Goal: Transaction & Acquisition: Purchase product/service

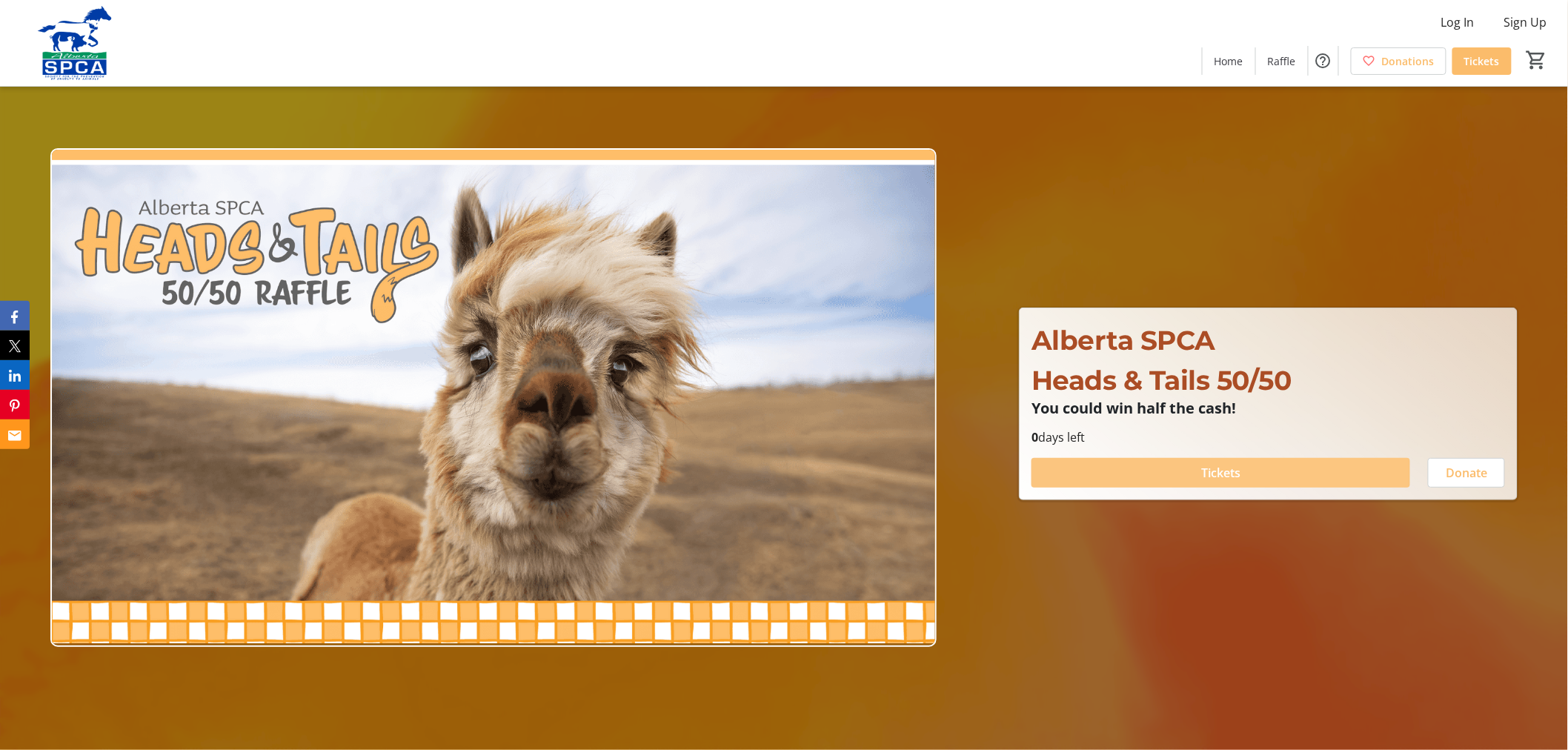
click at [1284, 475] on span at bounding box center [1220, 473] width 379 height 36
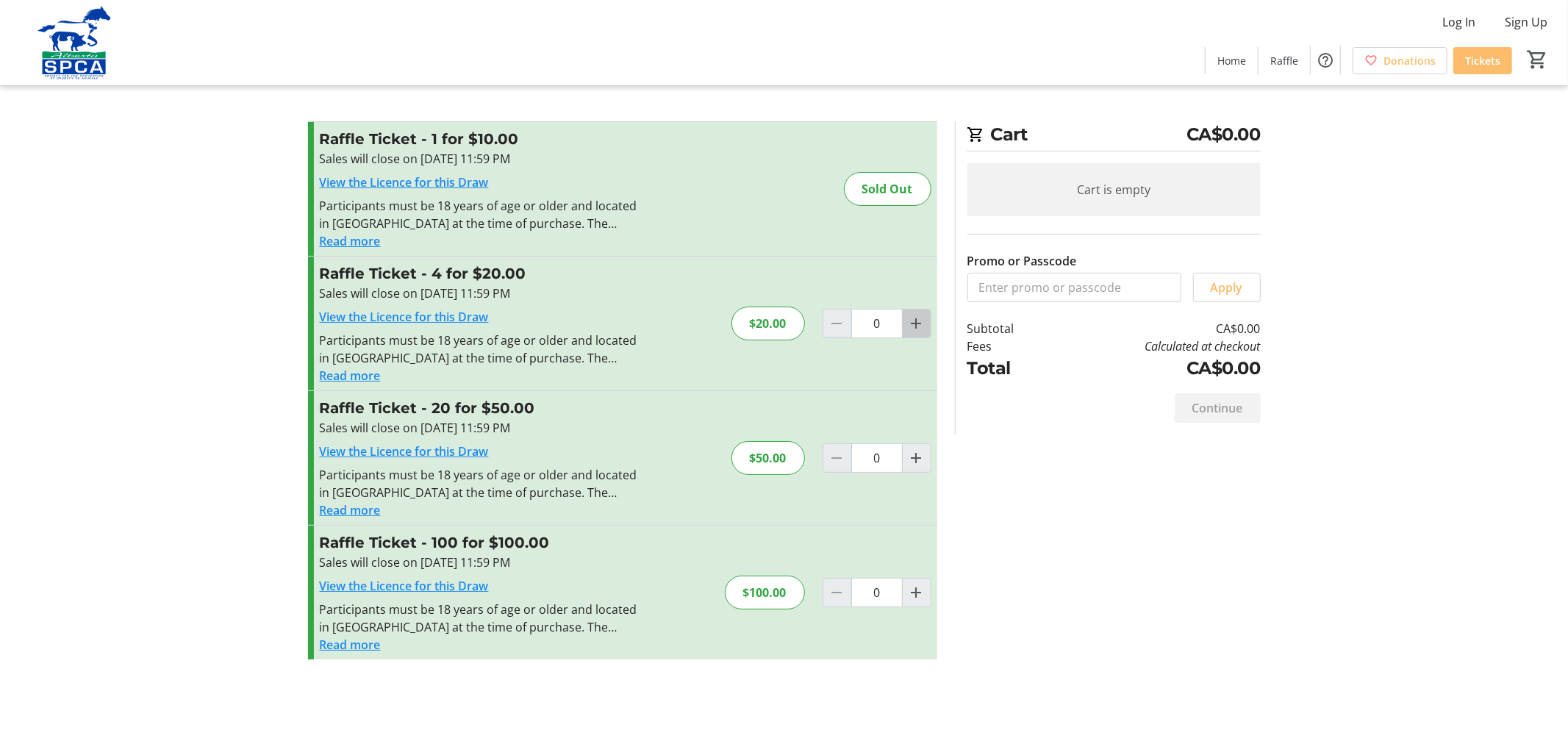
click at [909, 321] on mat-icon "Increment by one" at bounding box center [916, 323] width 17 height 17
type input "1"
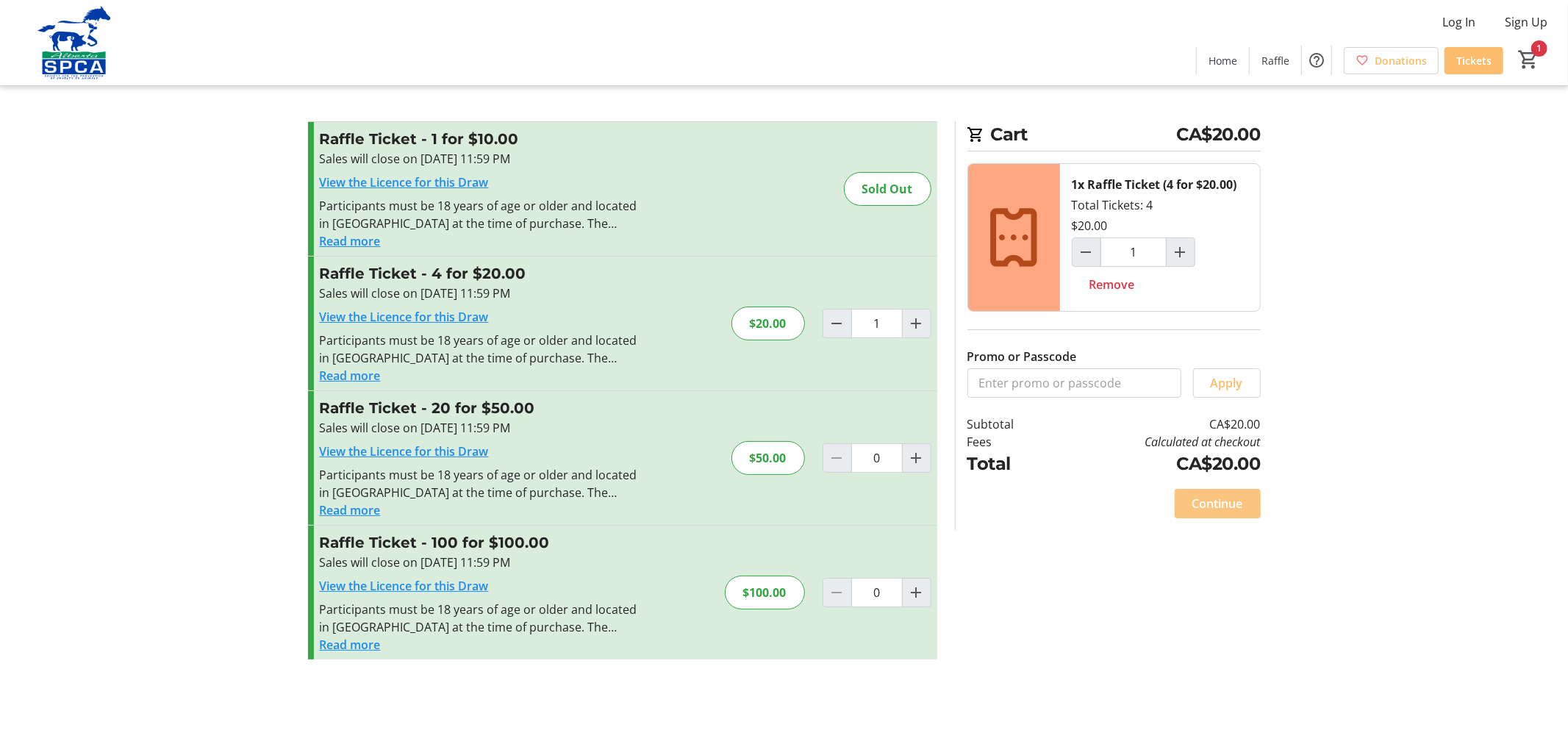
click at [1218, 493] on span at bounding box center [1218, 504] width 86 height 36
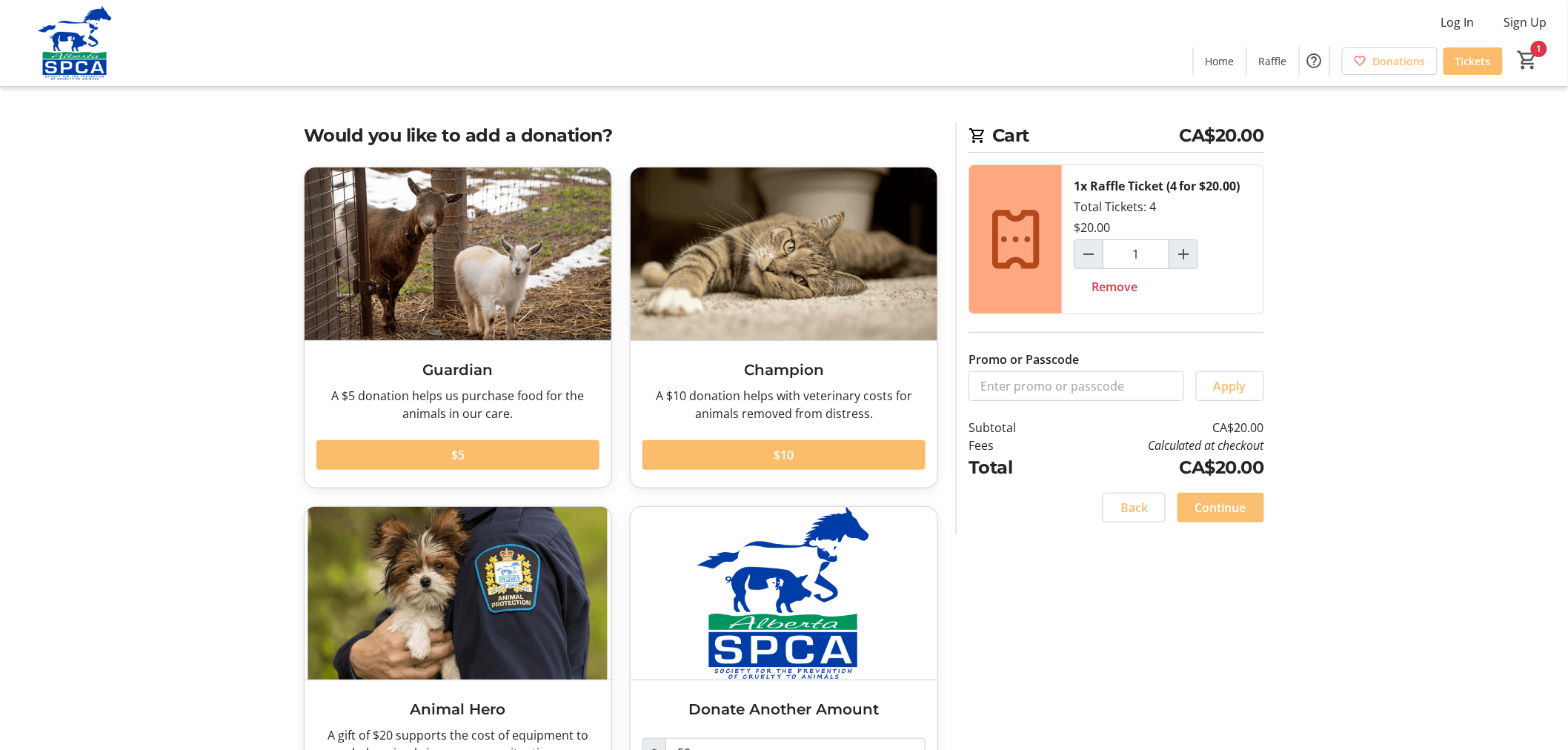
scroll to position [100, 0]
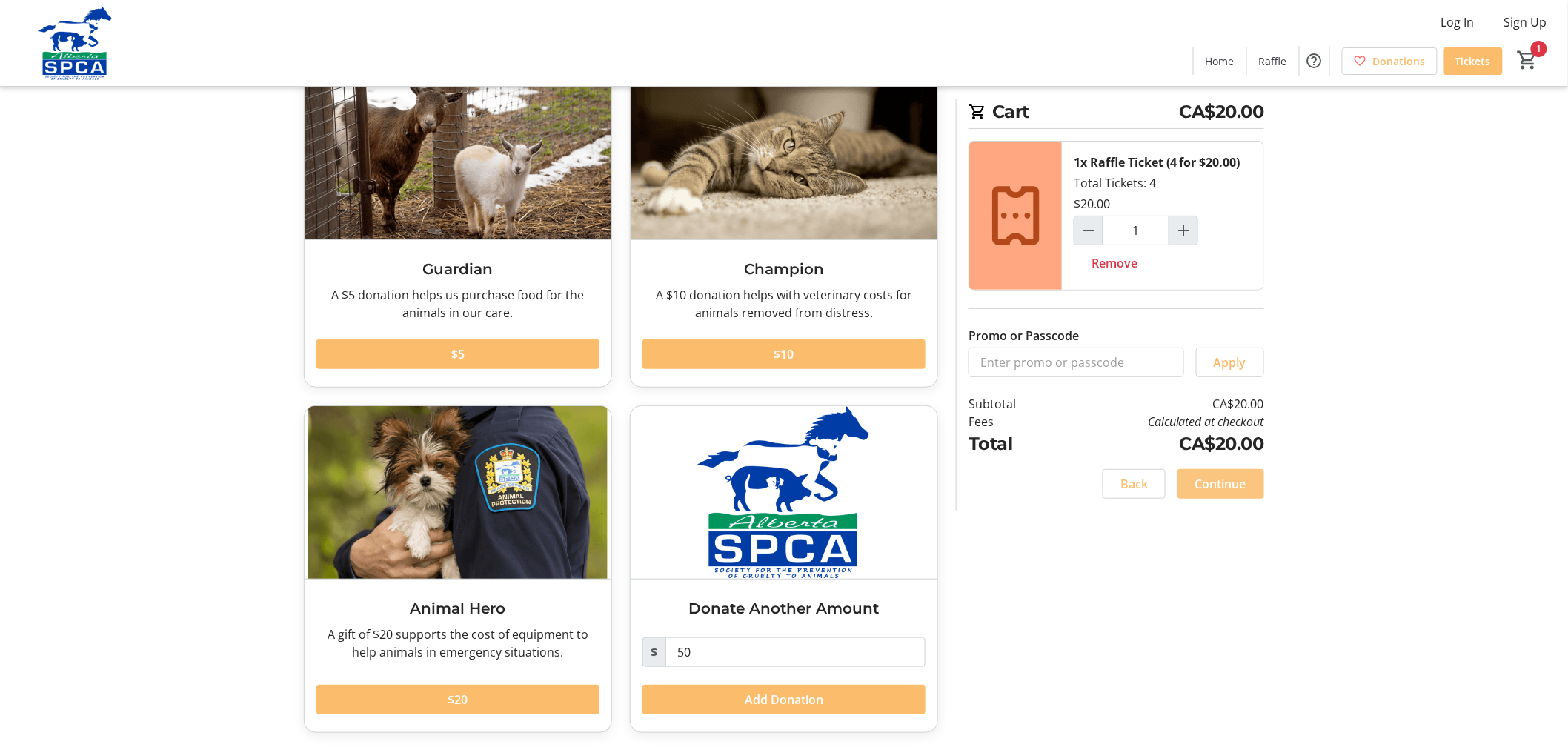
click at [1221, 483] on span "Continue" at bounding box center [1221, 484] width 51 height 18
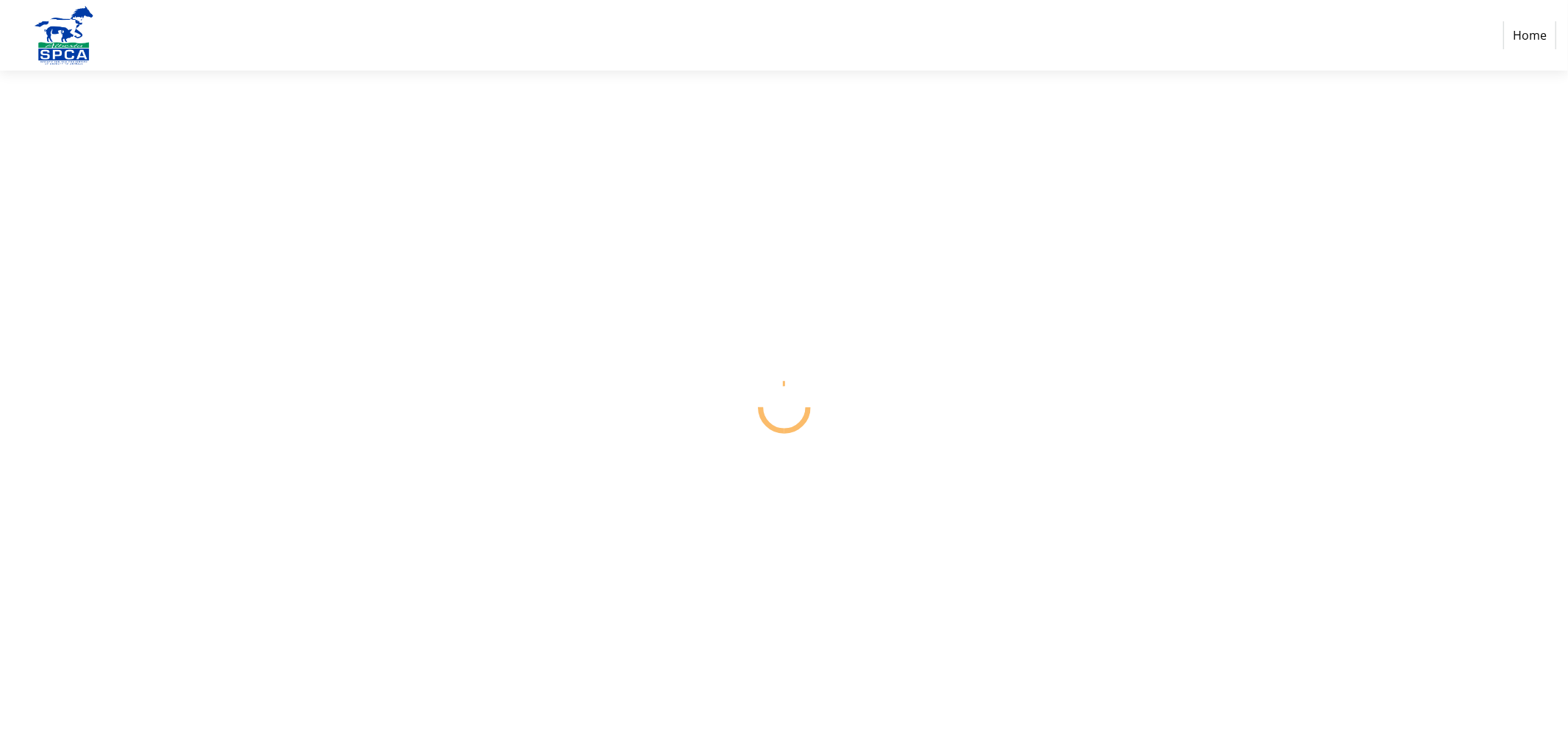
select select "CA"
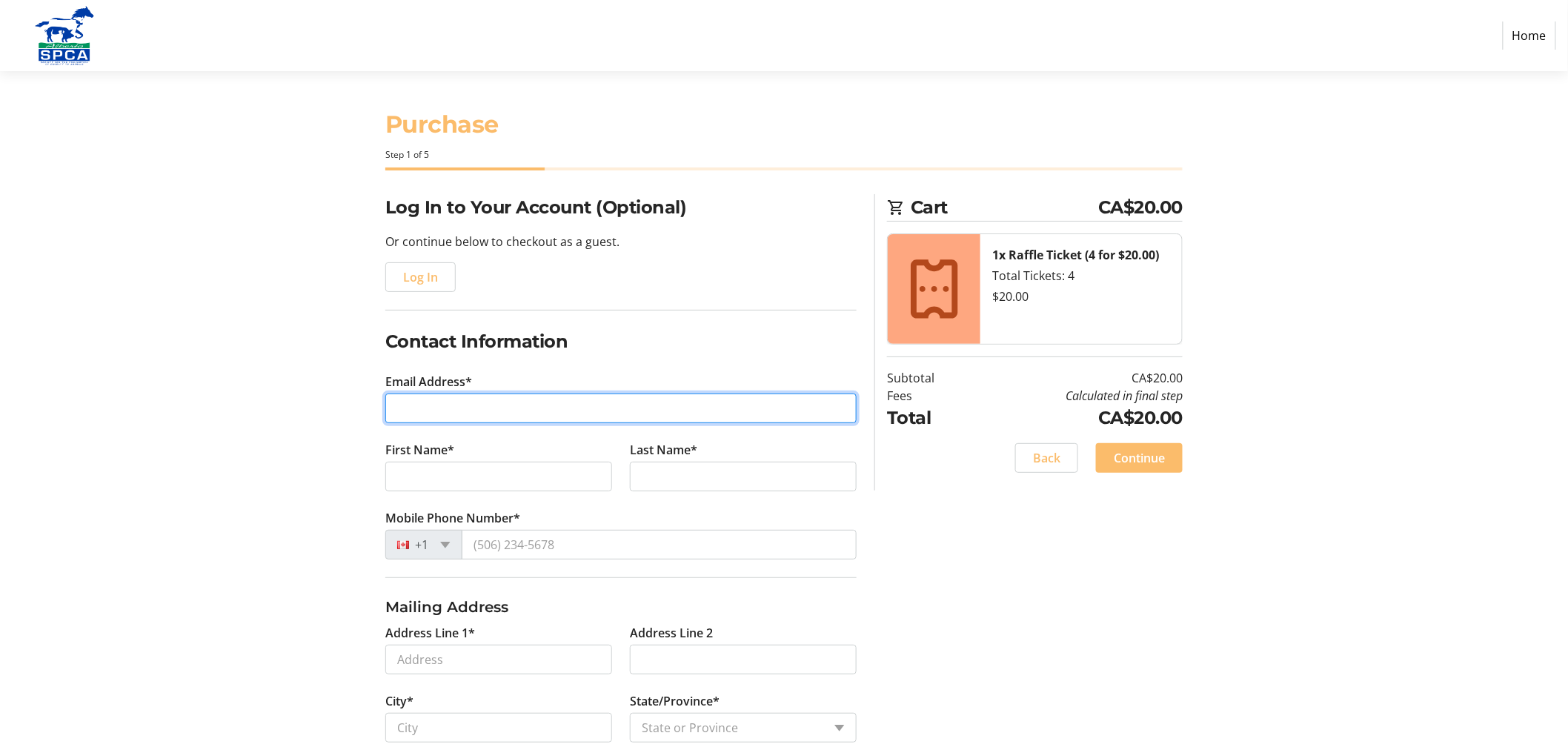
click at [460, 412] on input "Email Address*" at bounding box center [620, 408] width 471 height 29
type input "[EMAIL_ADDRESS][DOMAIN_NAME]"
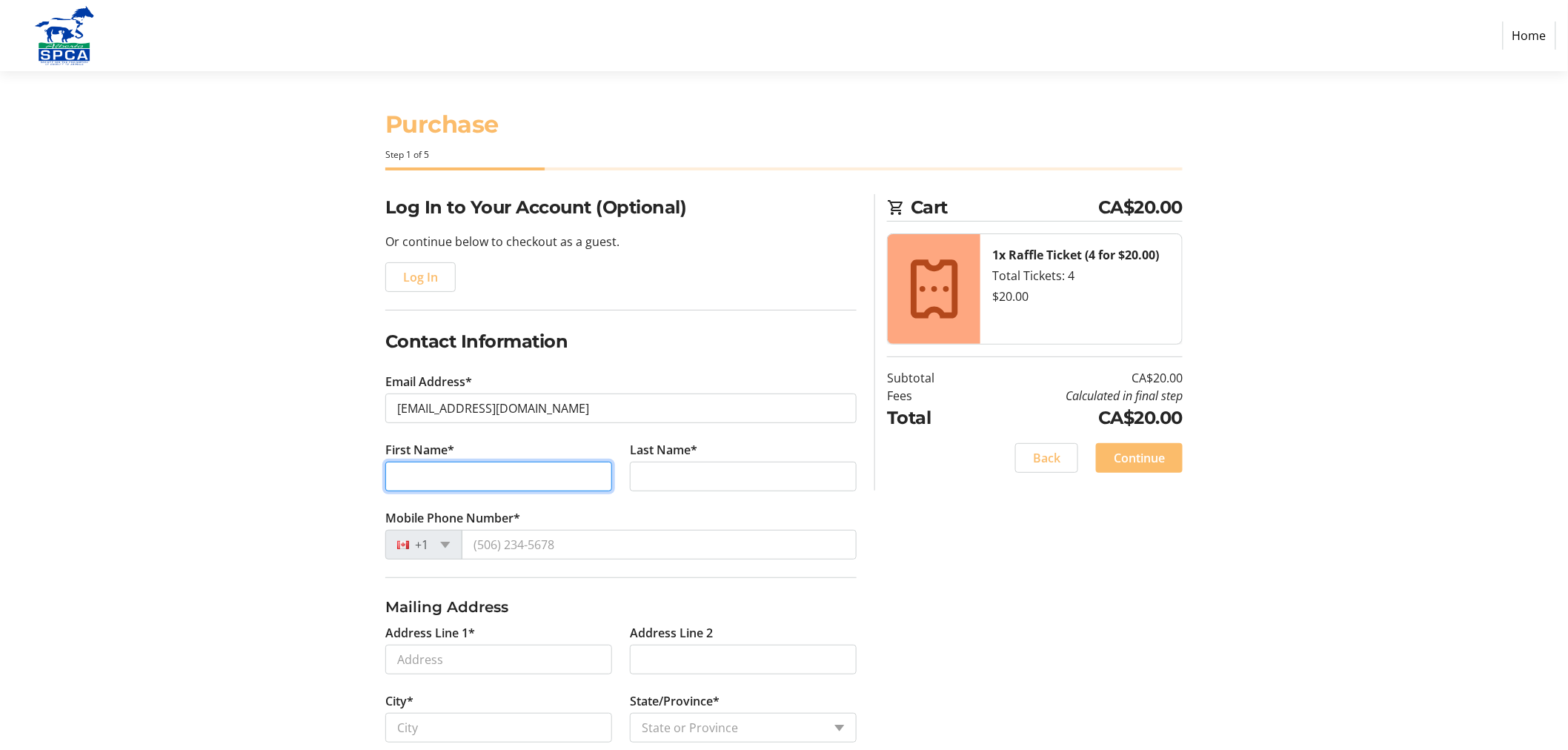
click at [448, 469] on input "First Name*" at bounding box center [498, 476] width 226 height 29
type input "[PERSON_NAME]"
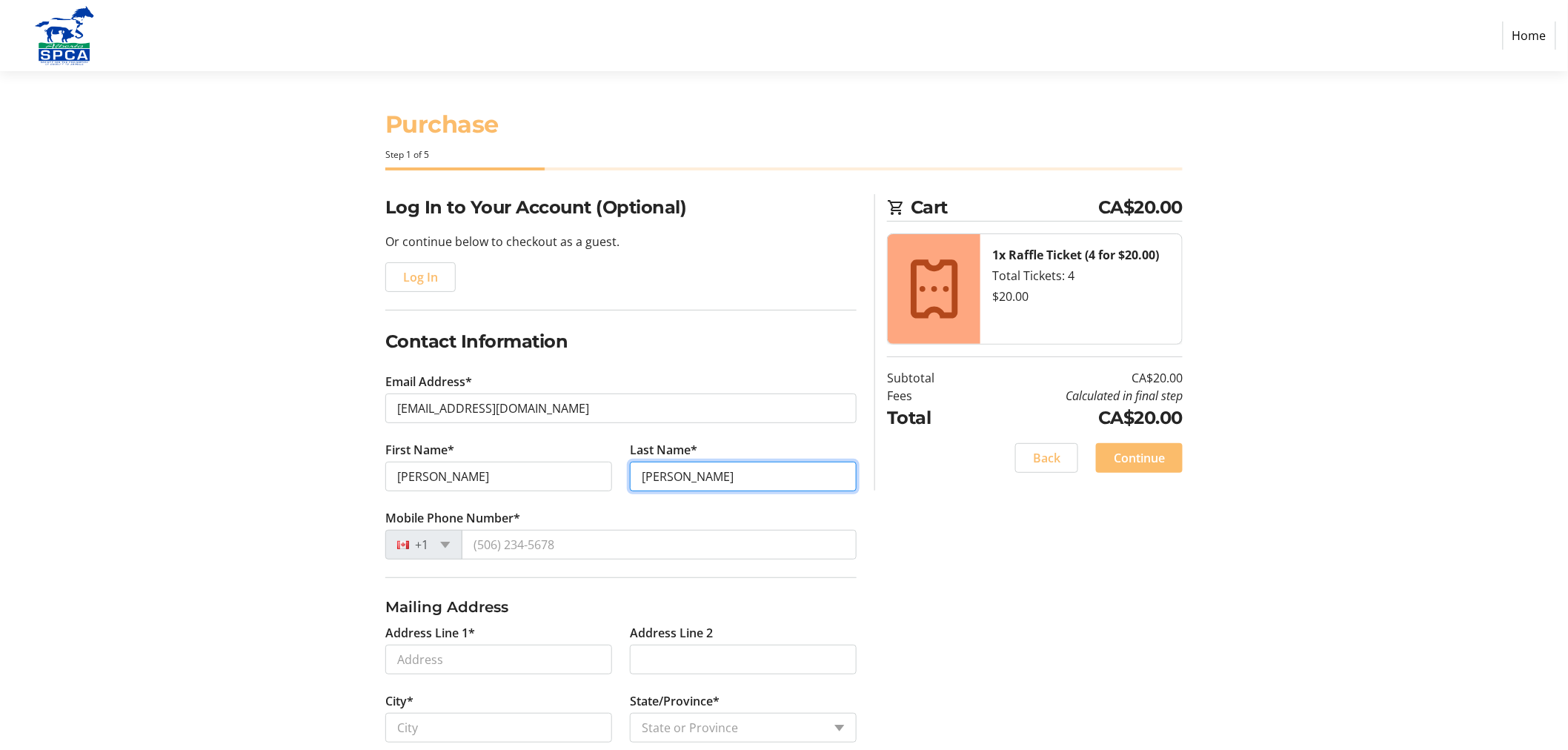
type input "[PERSON_NAME]"
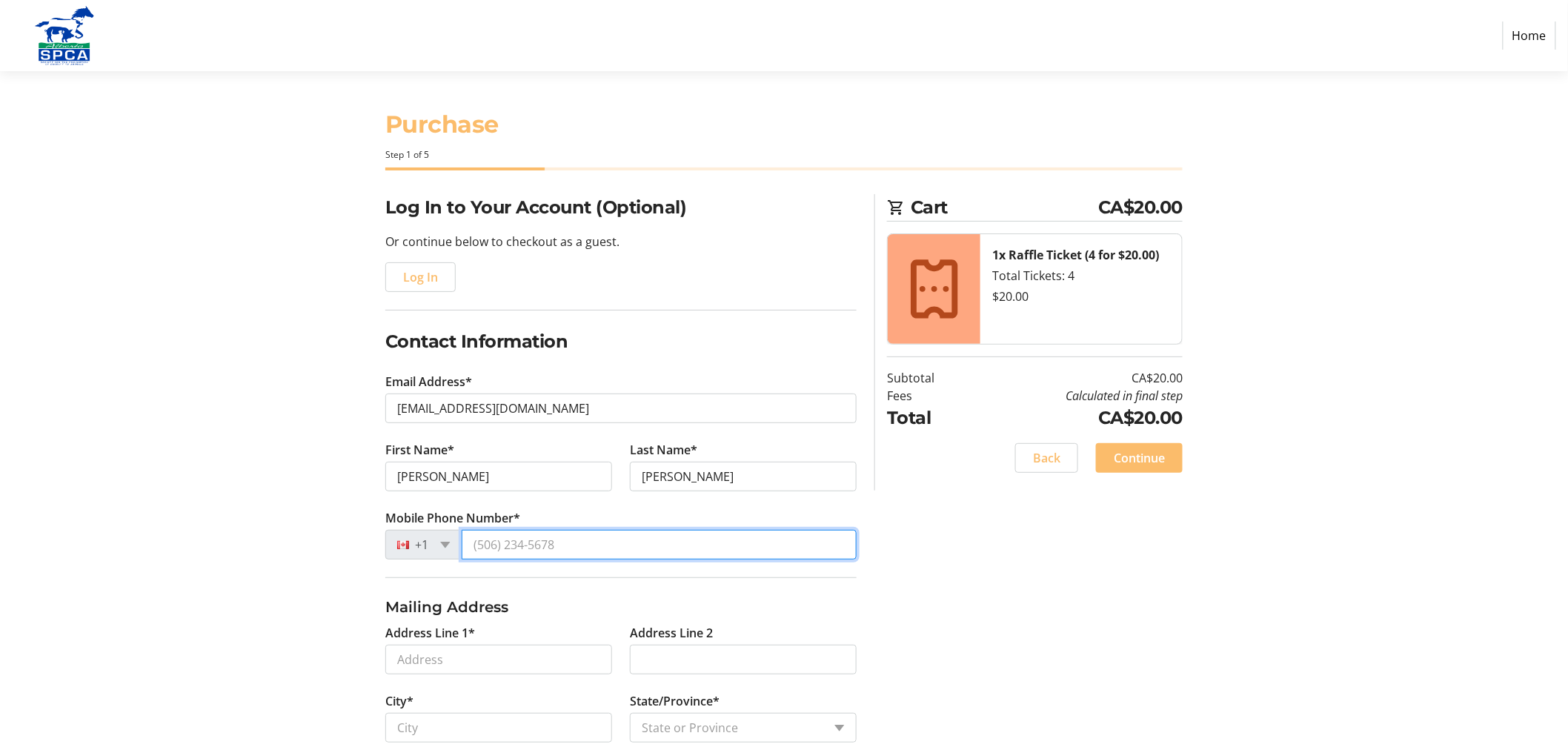
click at [497, 543] on input "Mobile Phone Number*" at bounding box center [659, 544] width 395 height 29
type input "[PHONE_NUMBER]"
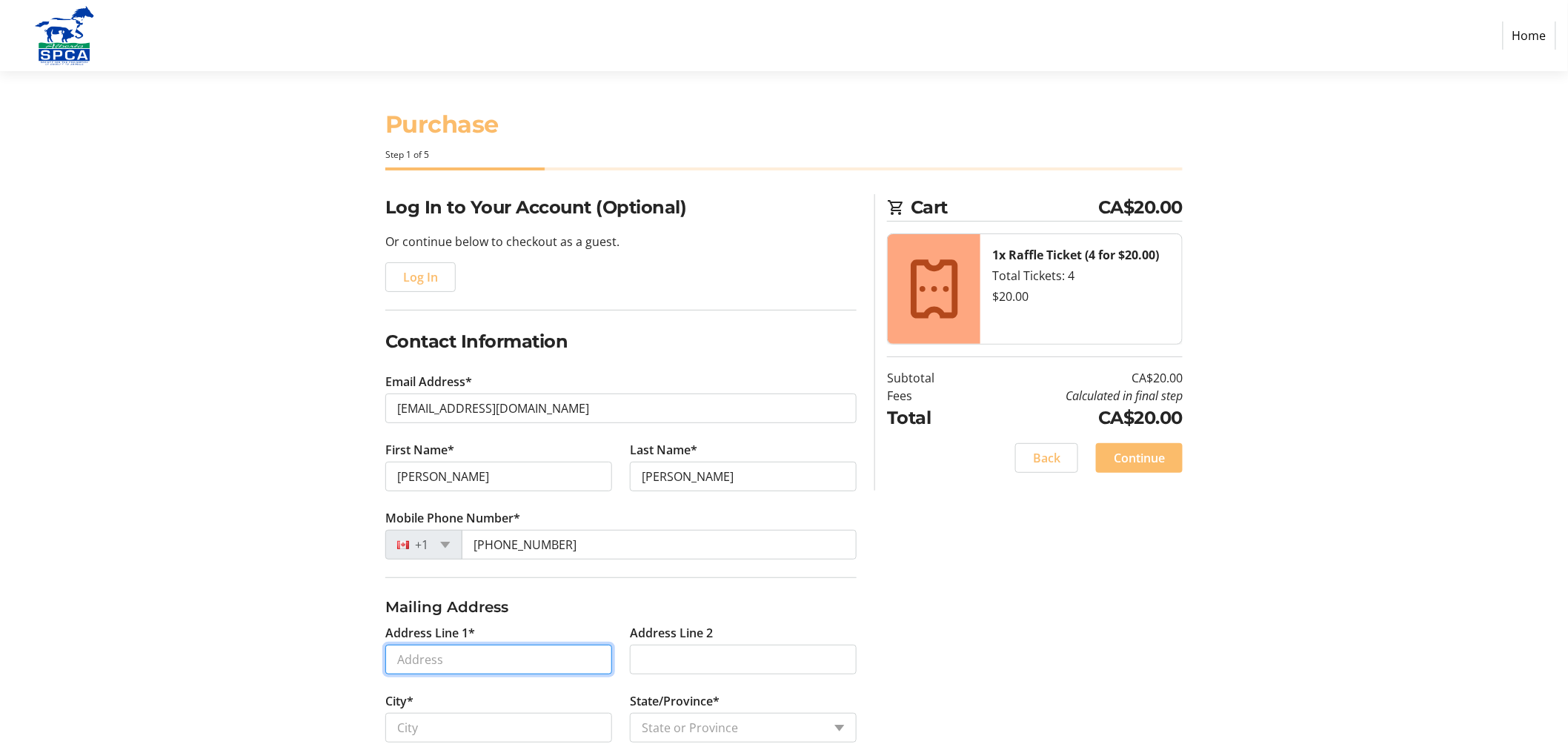
click at [462, 658] on input "Address Line 1*" at bounding box center [498, 659] width 226 height 29
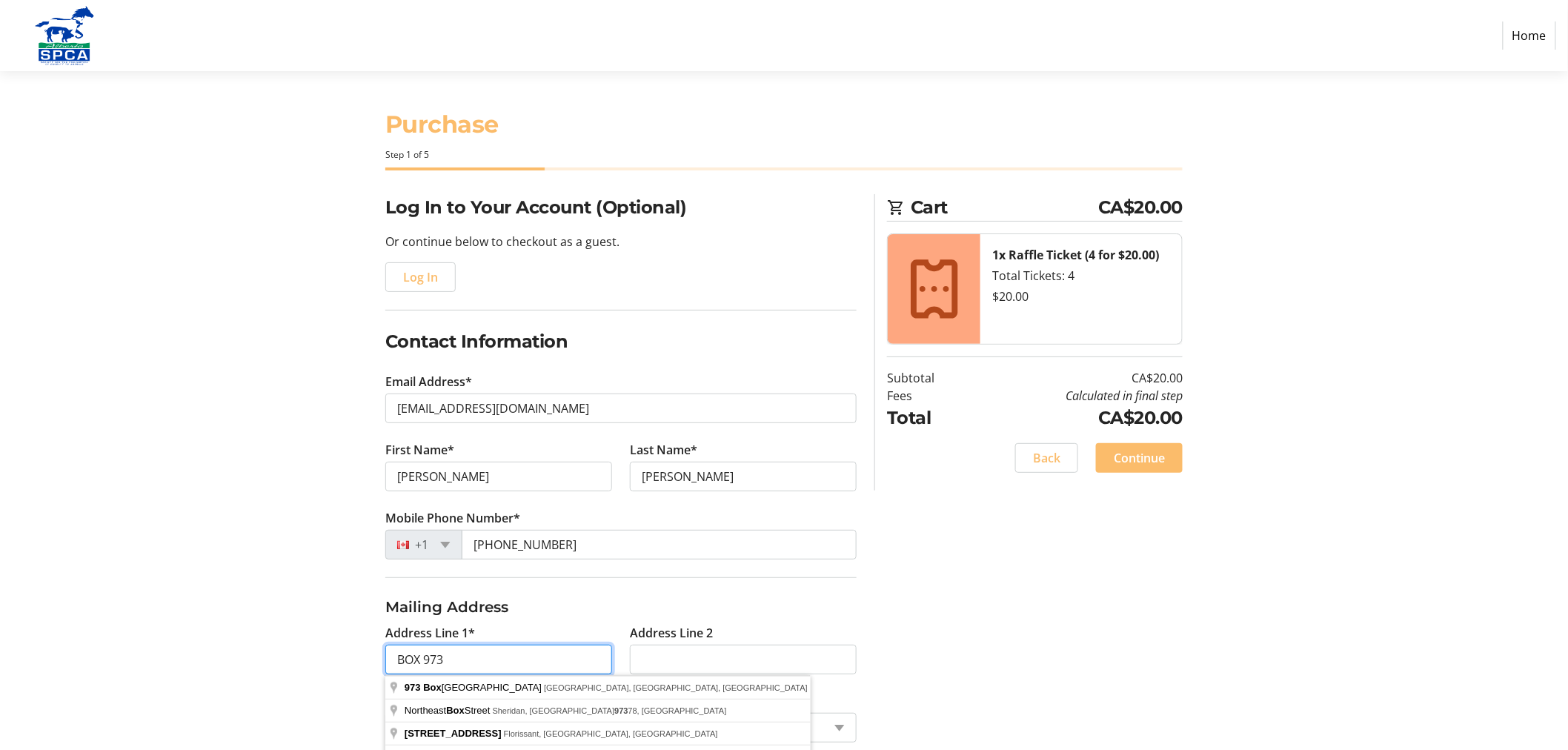
type input "BOX 973"
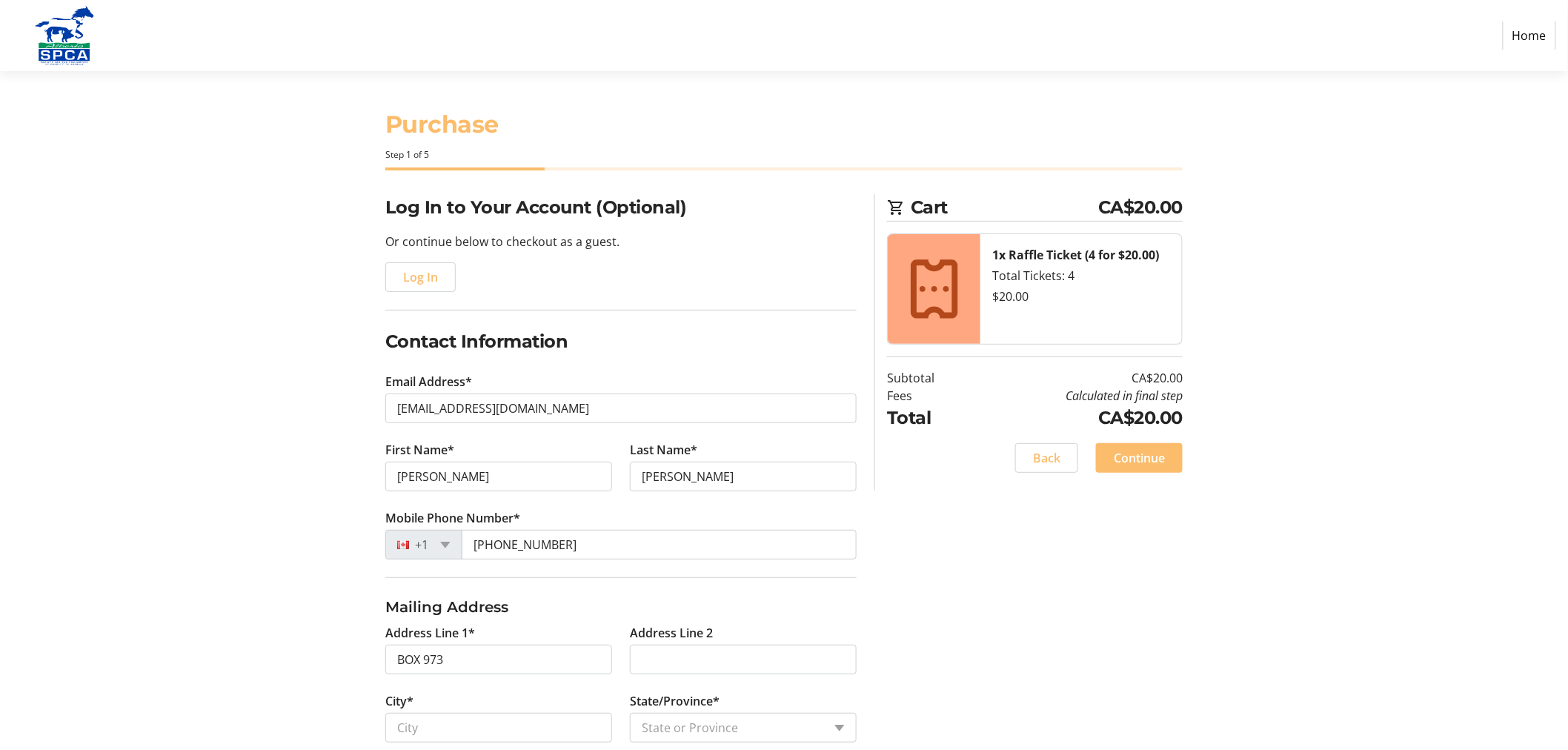
click at [336, 646] on div "Log In to Your Account (Optional) Or continue below to checkout as a guest. Log…" at bounding box center [784, 567] width 978 height 744
click at [339, 645] on div "Log In to Your Account (Optional) Or continue below to checkout as a guest. Log…" at bounding box center [784, 567] width 978 height 744
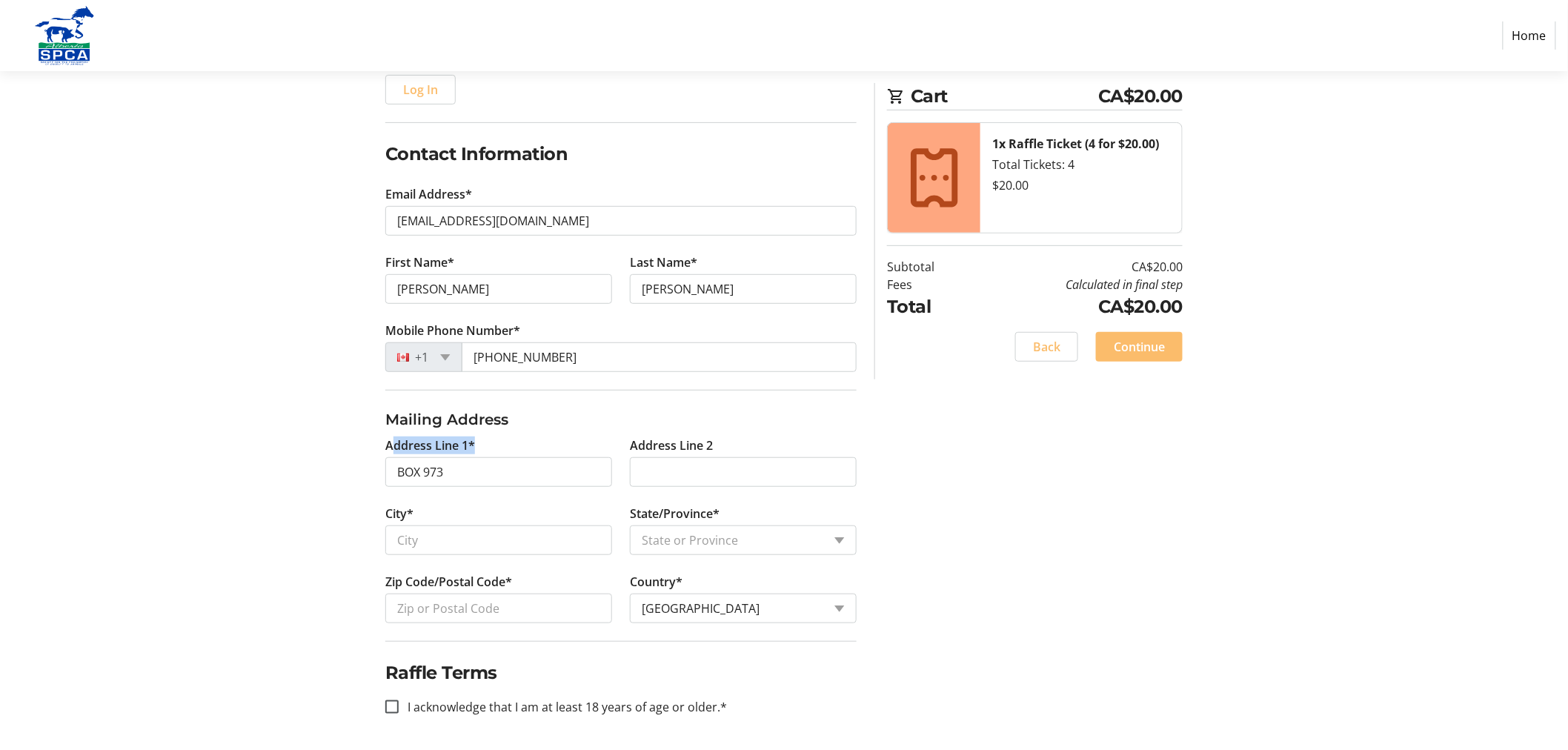
scroll to position [190, 0]
click at [446, 542] on input "City*" at bounding box center [498, 538] width 226 height 29
type input "Red Deer"
select select "AB"
click at [642, 547] on select "State or Province State or Province [GEOGRAPHIC_DATA] [GEOGRAPHIC_DATA] [GEOGRA…" at bounding box center [743, 538] width 226 height 29
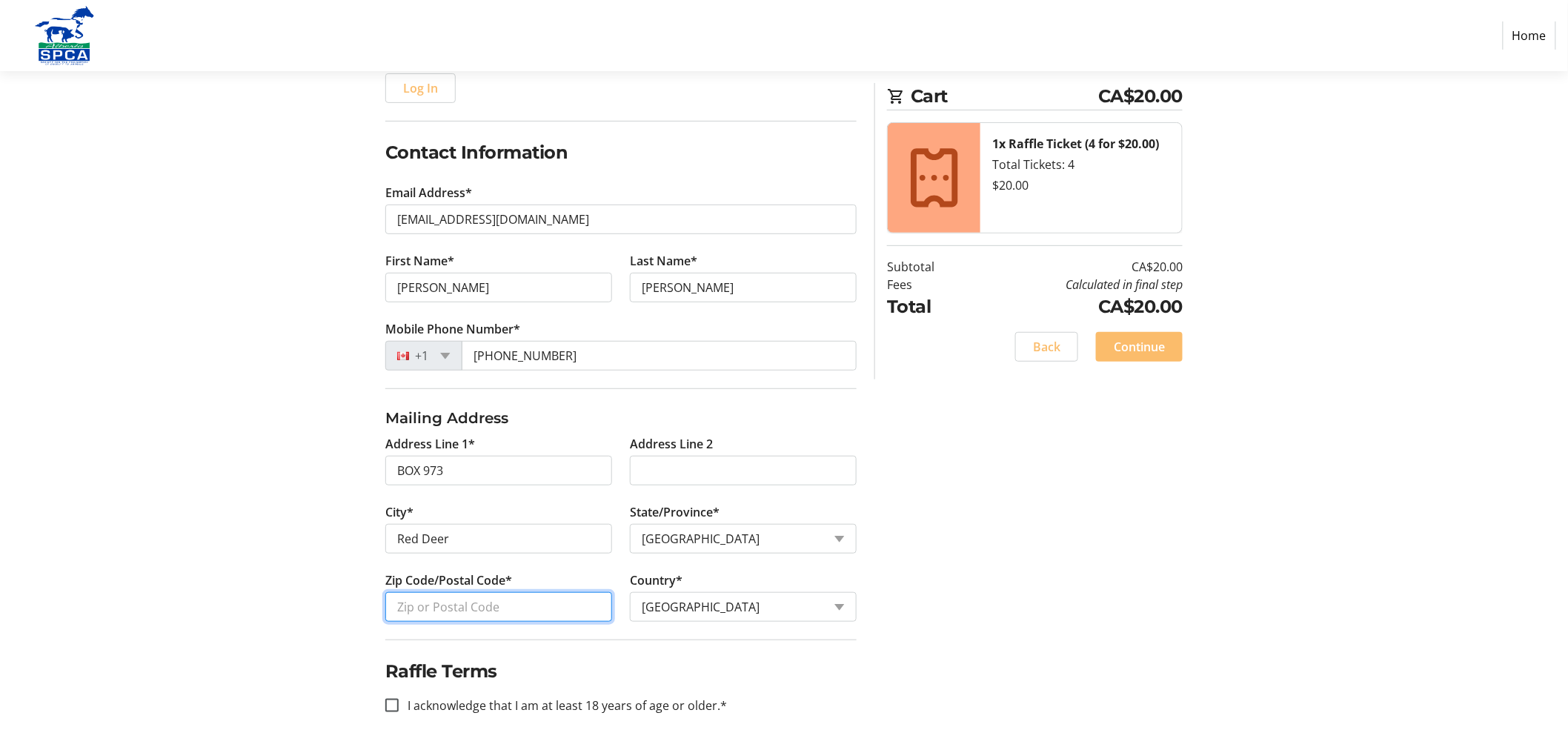
click at [501, 615] on input "Zip Code/Postal Code*" at bounding box center [498, 607] width 226 height 29
type input "t"
type input "T4N 5H3"
click at [387, 705] on input "I acknowledge that I am at least 18 years of age or older.*" at bounding box center [391, 705] width 14 height 14
checkbox input "true"
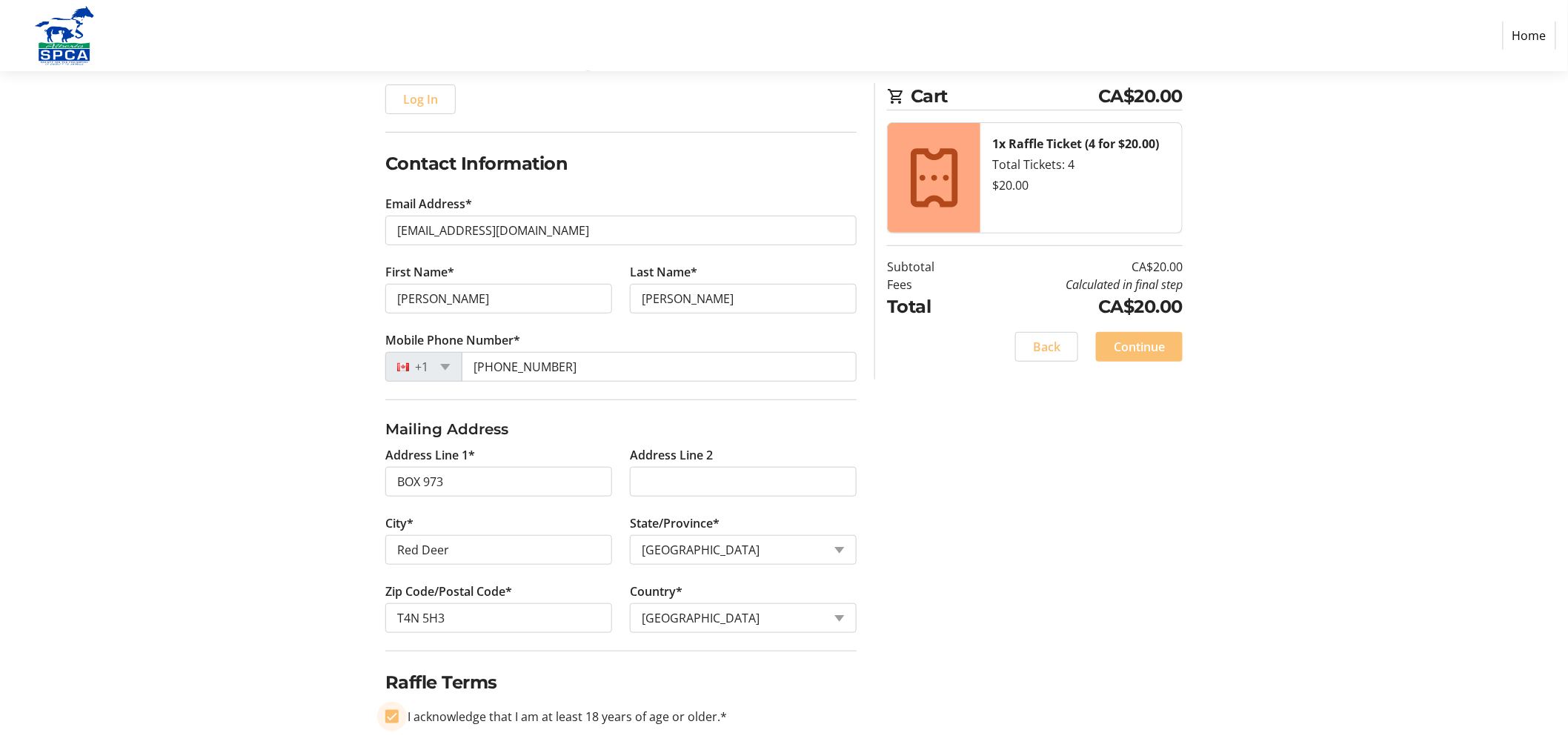
scroll to position [157, 0]
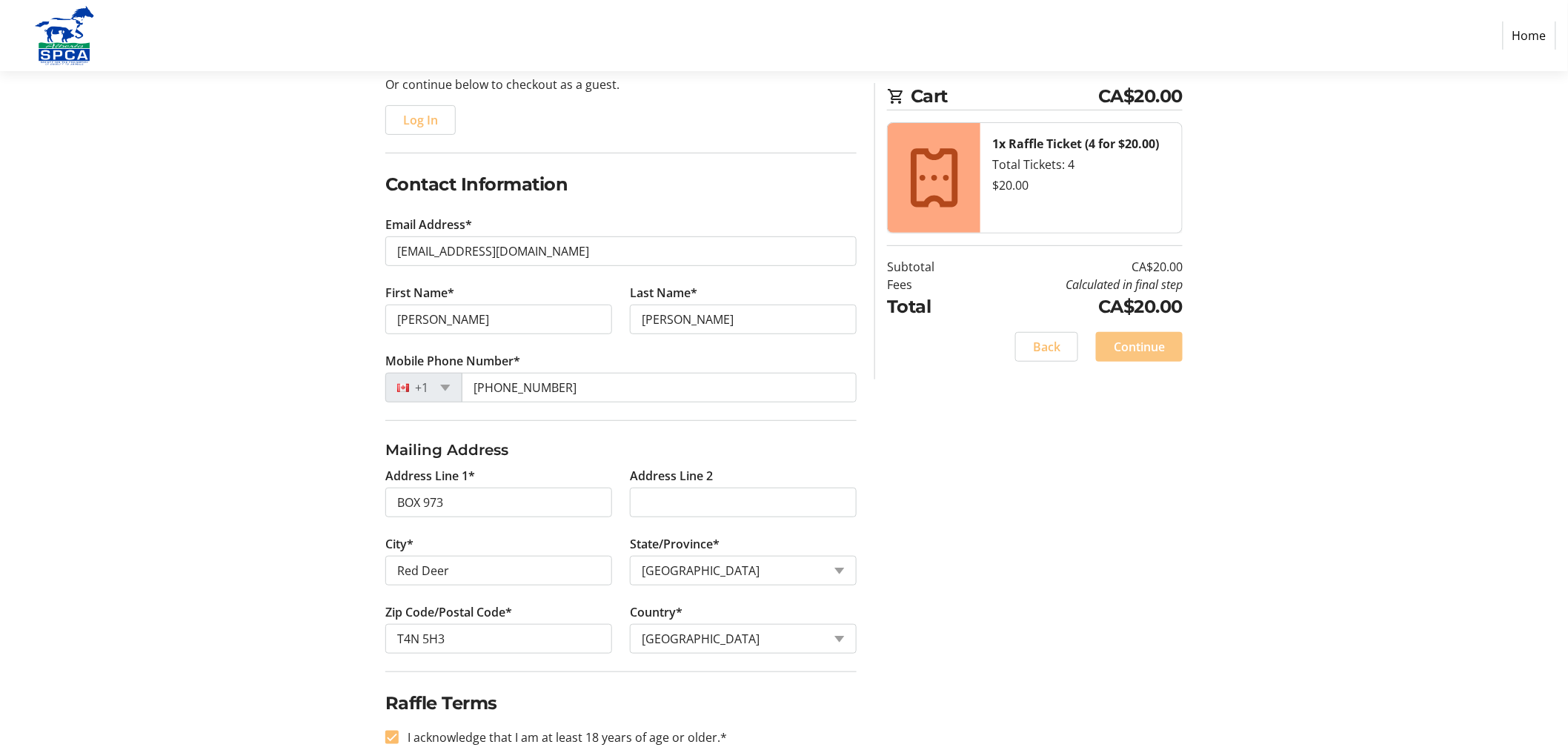
click at [1153, 351] on span "Continue" at bounding box center [1139, 347] width 51 height 18
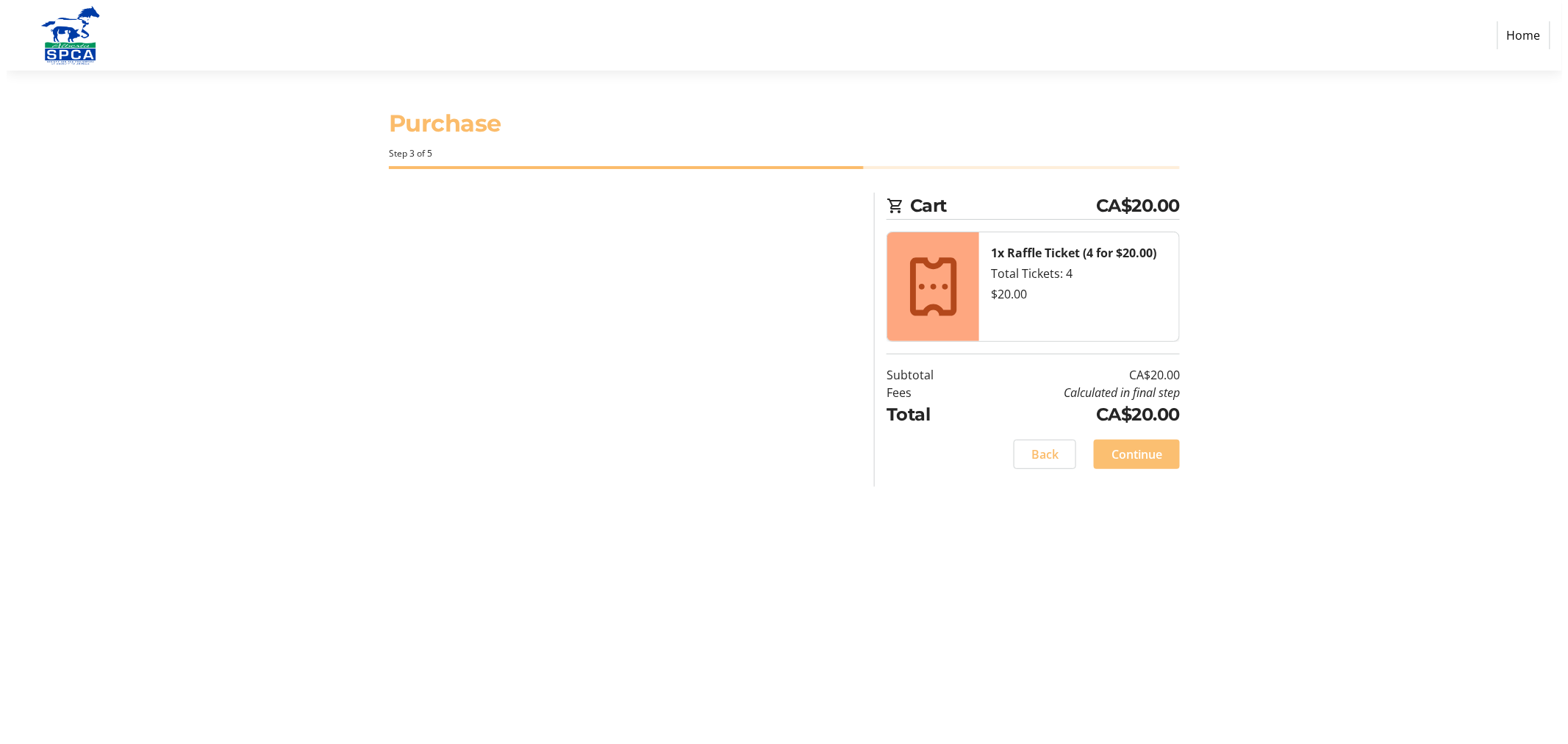
scroll to position [0, 0]
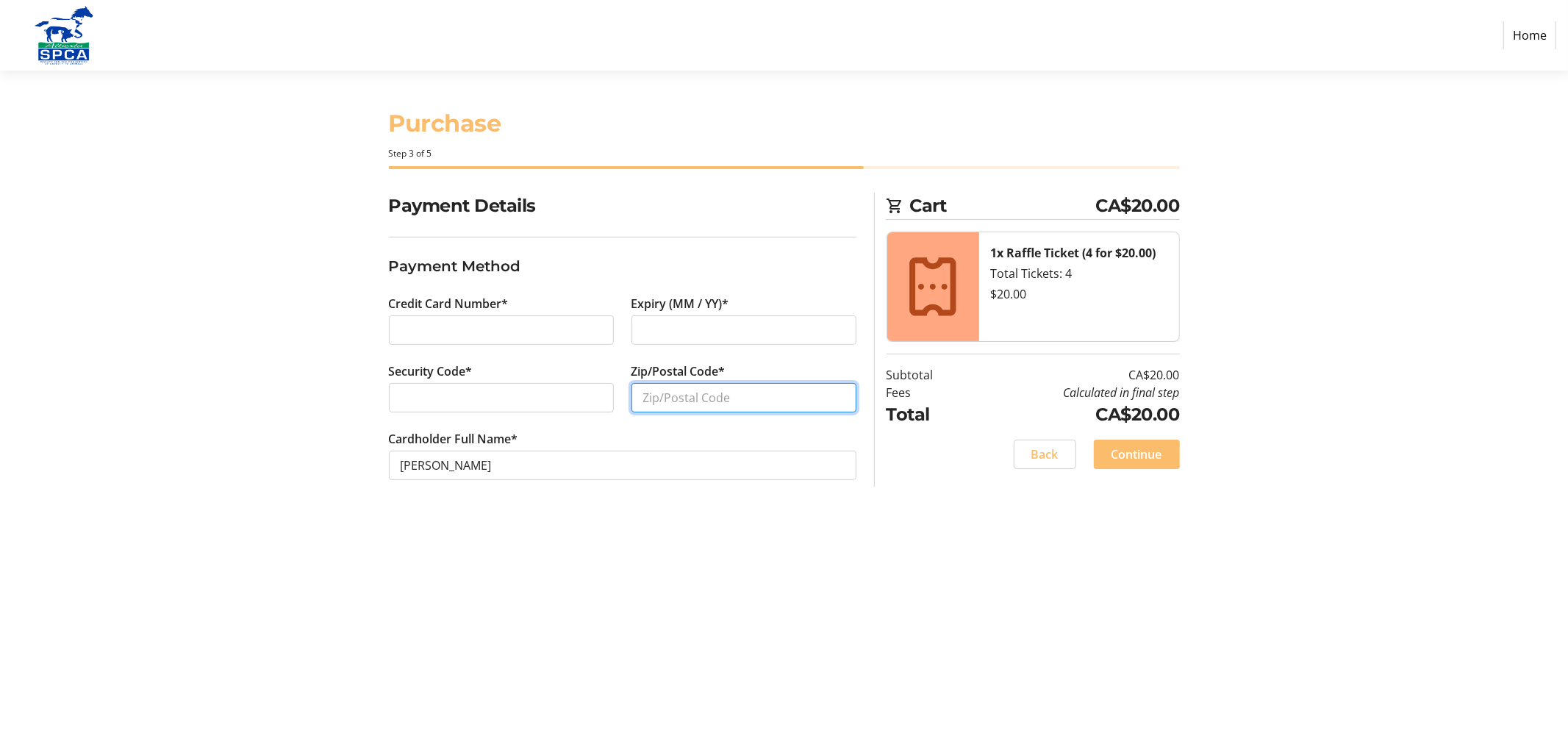
click at [731, 401] on input "Zip/Postal Code*" at bounding box center [744, 397] width 225 height 29
type input "T4N 5H3"
click at [1123, 455] on span "Continue" at bounding box center [1137, 454] width 51 height 17
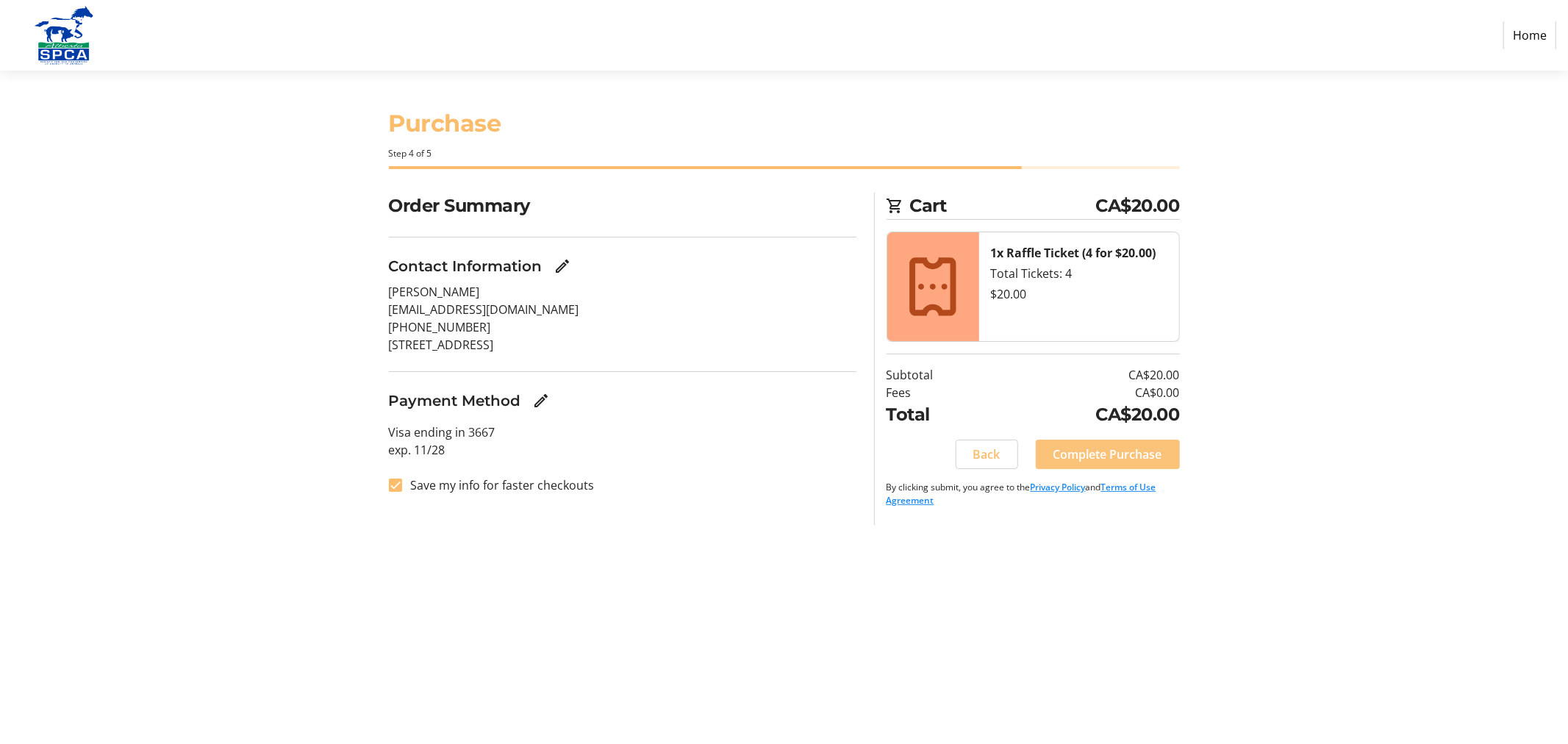
click at [1123, 455] on span "Complete Purchase" at bounding box center [1108, 454] width 109 height 17
